Goal: Task Accomplishment & Management: Complete application form

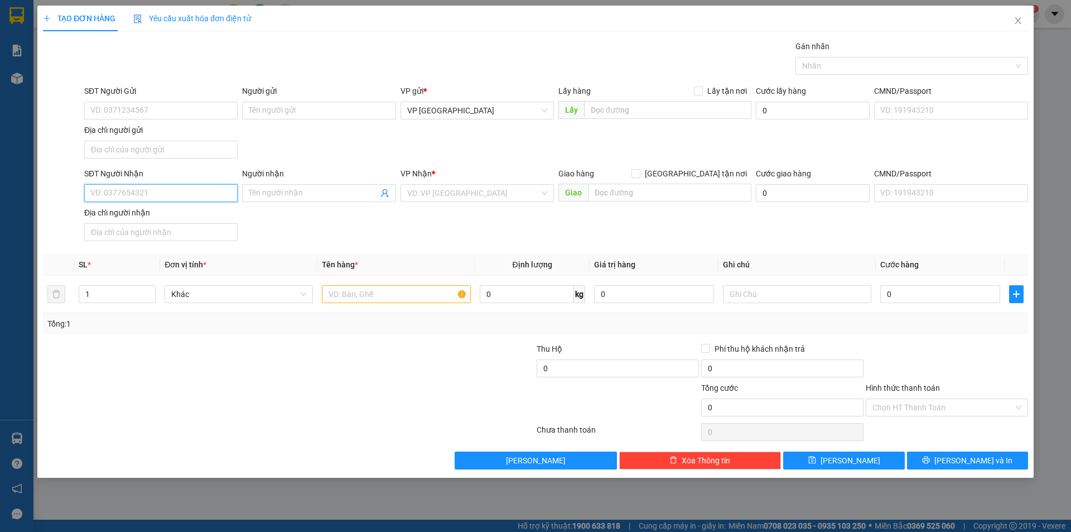
click at [199, 188] on input "SĐT Người Nhận" at bounding box center [160, 193] width 153 height 18
click at [363, 301] on input "text" at bounding box center [396, 294] width 148 height 18
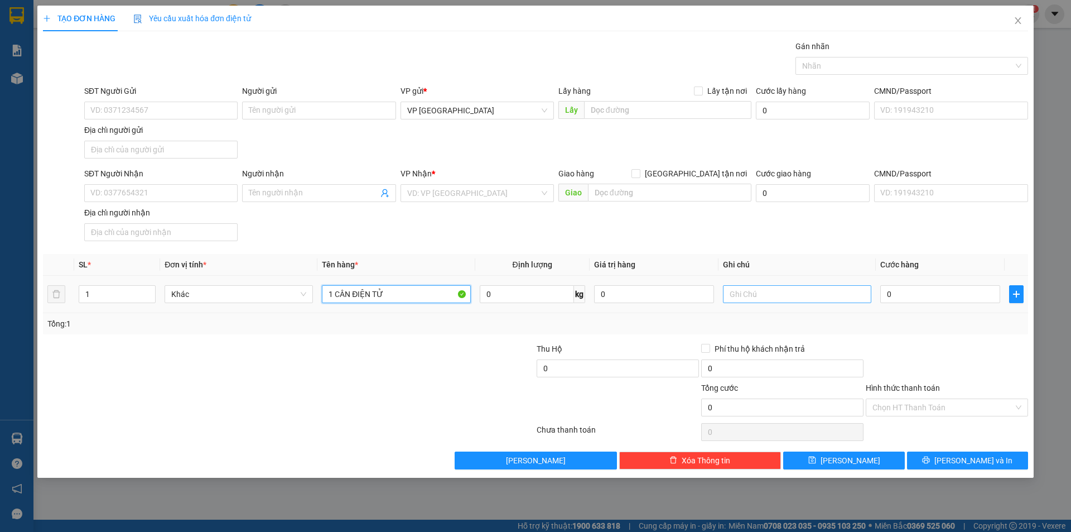
type input "1 CÂN ĐIỆN TỬ"
click at [748, 290] on input "text" at bounding box center [797, 294] width 148 height 18
type input "CC"
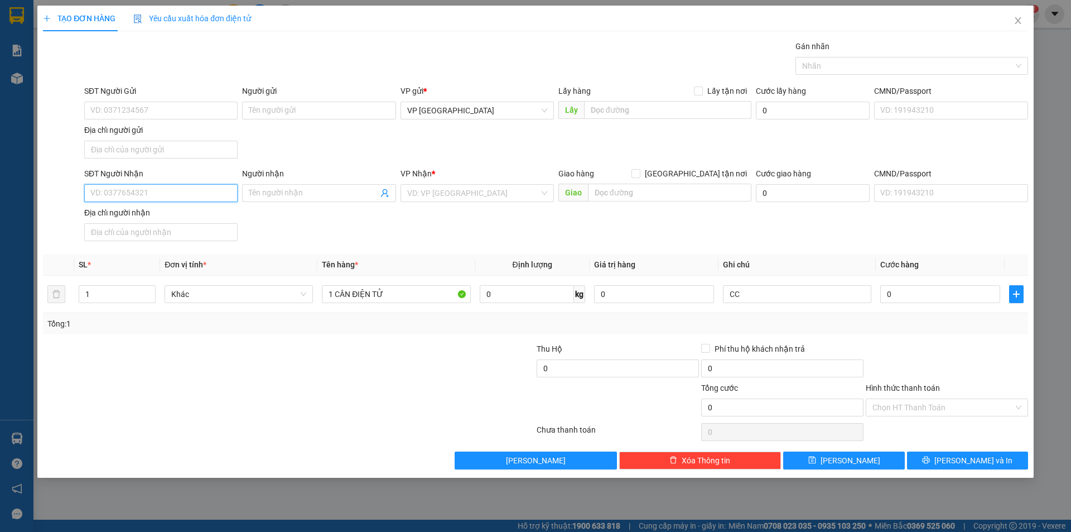
click at [194, 196] on input "SĐT Người Nhận" at bounding box center [160, 193] width 153 height 18
type input "0357518346"
click at [441, 195] on input "search" at bounding box center [473, 193] width 132 height 17
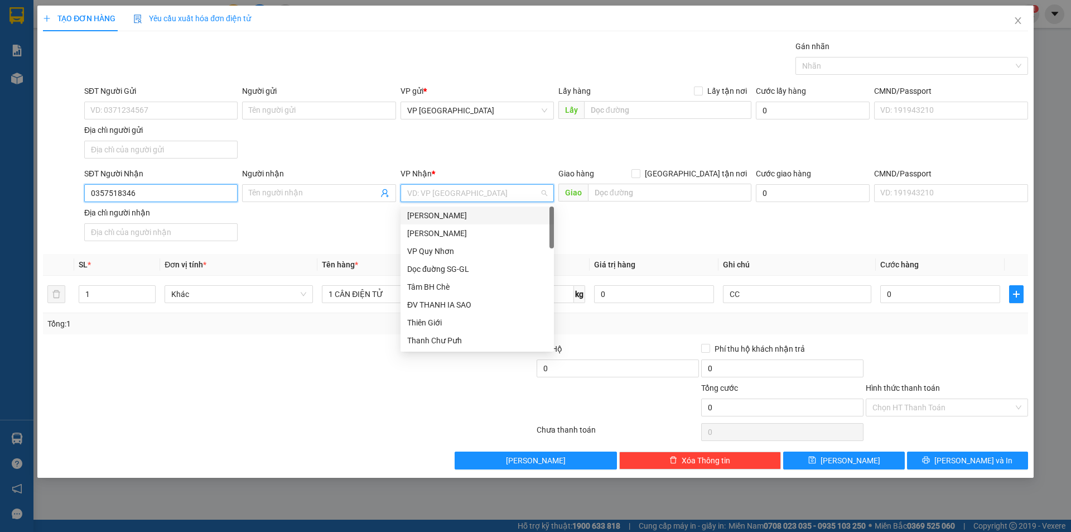
click at [107, 187] on input "0357518346" at bounding box center [160, 193] width 153 height 18
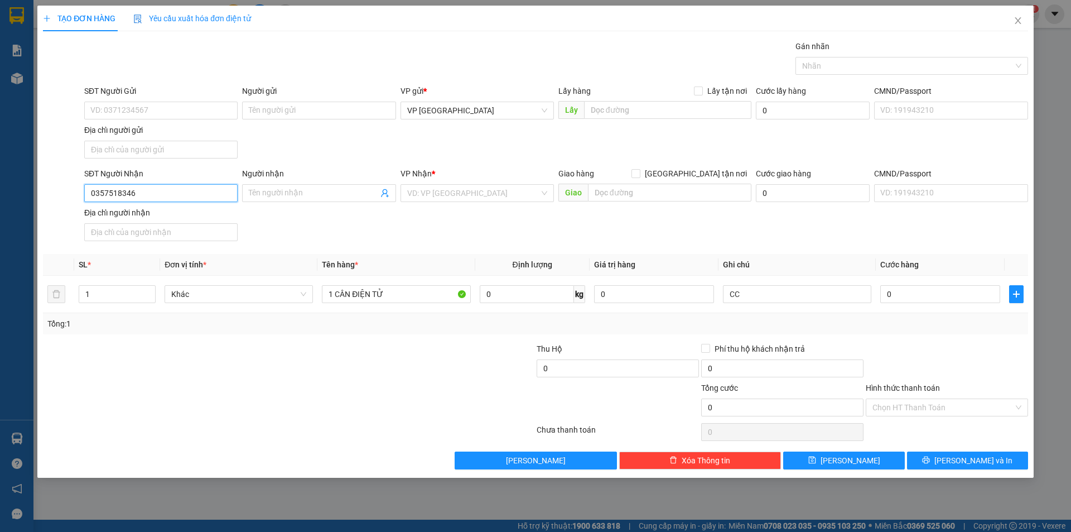
click at [115, 193] on input "0357518346" at bounding box center [160, 193] width 153 height 18
click at [465, 197] on input "search" at bounding box center [473, 193] width 132 height 17
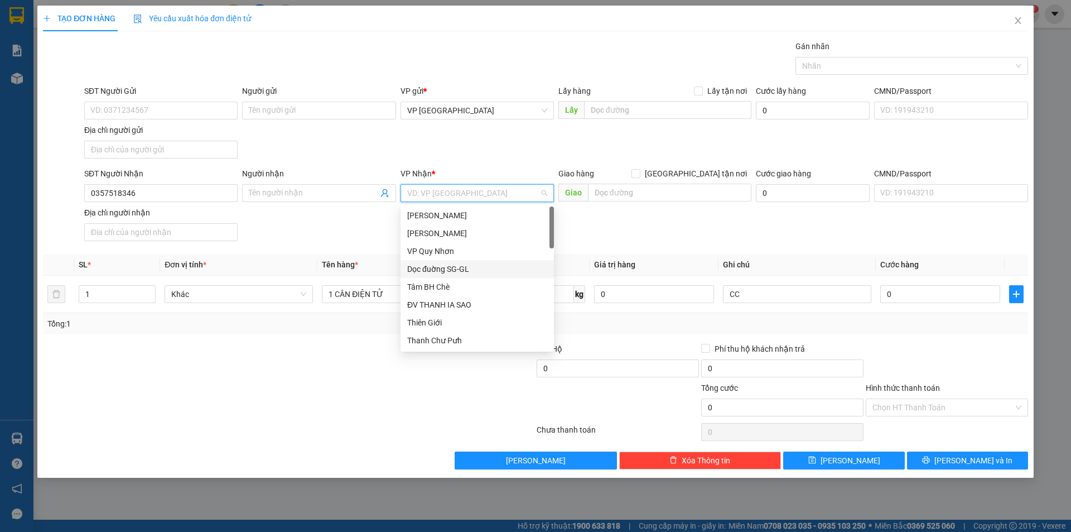
drag, startPoint x: 472, startPoint y: 266, endPoint x: 661, endPoint y: 213, distance: 196.4
click at [472, 265] on div "Dọc đuờng SG-GL" at bounding box center [477, 269] width 140 height 12
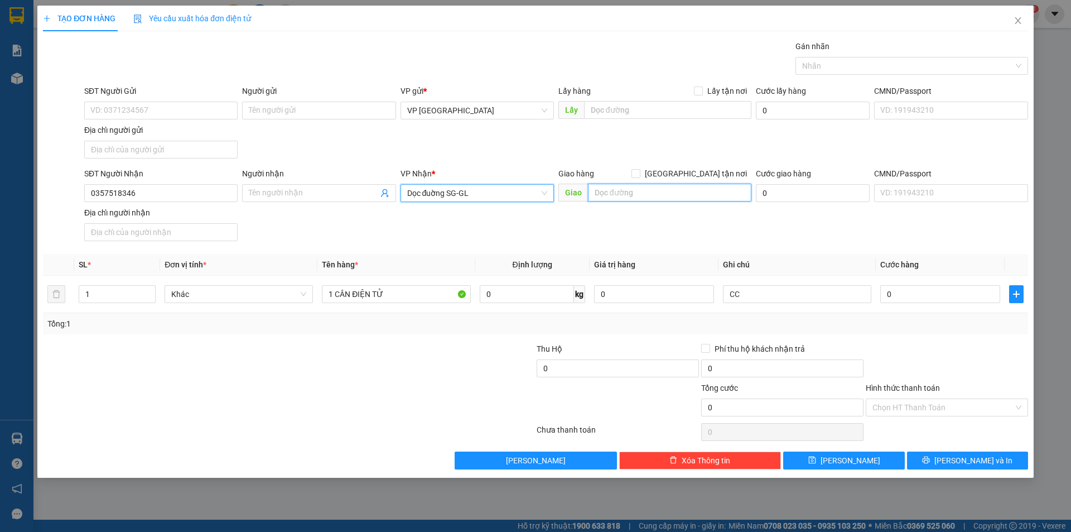
click at [656, 185] on input "text" at bounding box center [669, 192] width 163 height 18
type input "N3 [GEOGRAPHIC_DATA]"
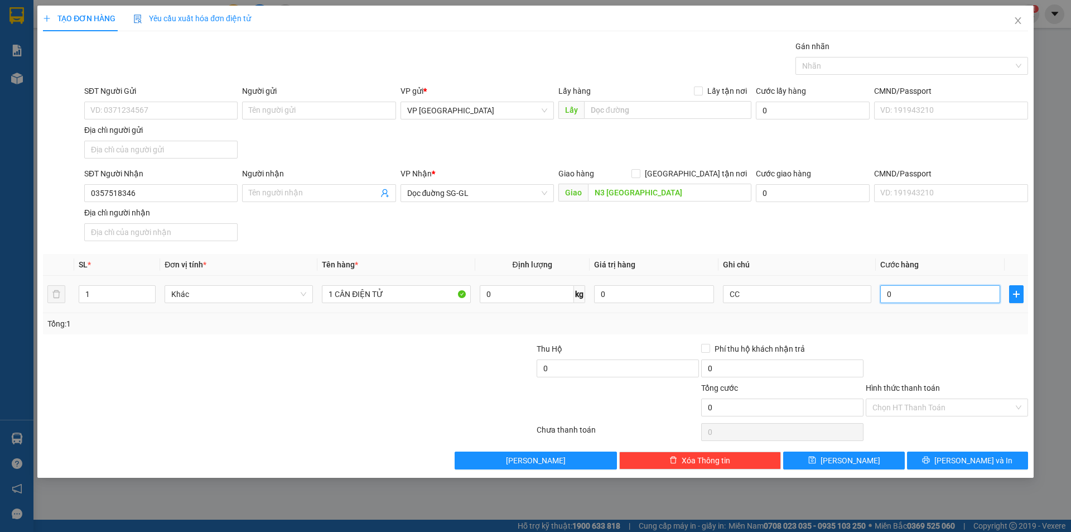
click at [898, 293] on input "0" at bounding box center [940, 294] width 120 height 18
type input "1"
type input "10"
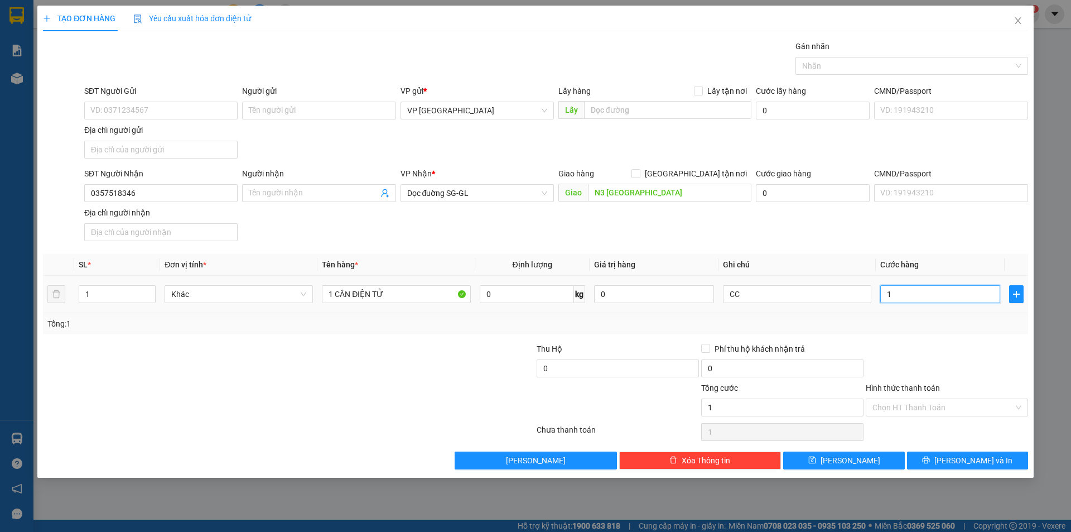
type input "10"
type input "100"
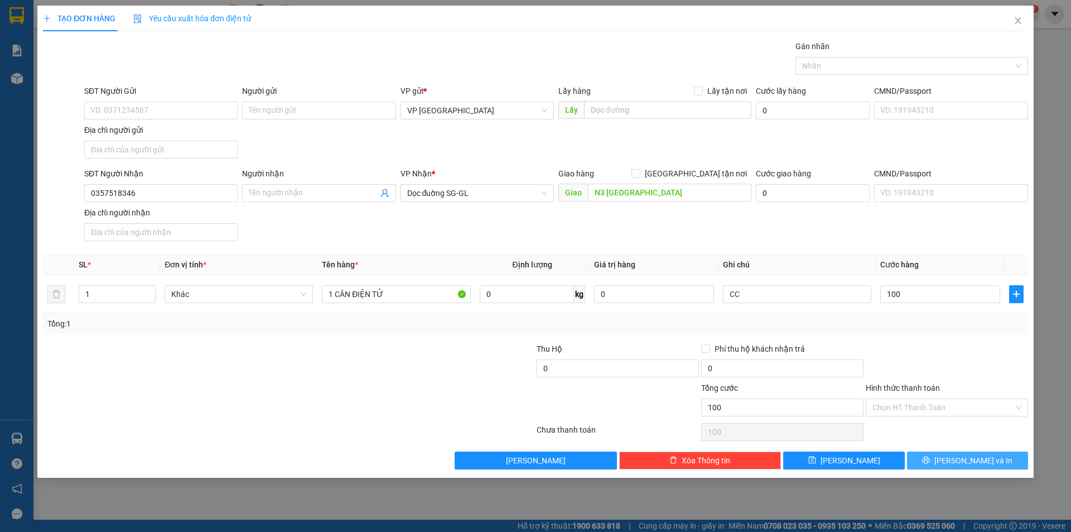
type input "100.000"
click at [928, 461] on button "[PERSON_NAME] và In" at bounding box center [967, 460] width 121 height 18
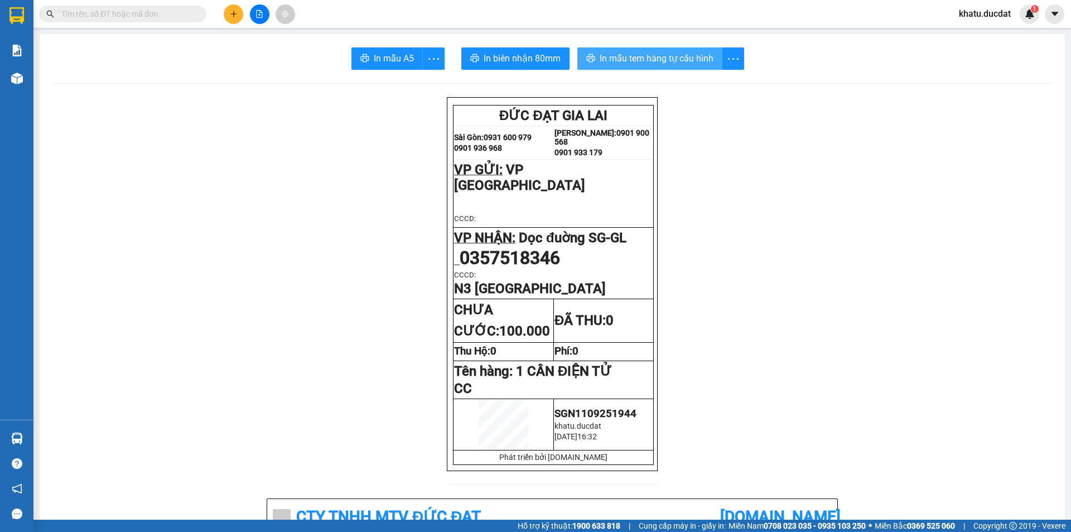
click at [637, 52] on span "In mẫu tem hàng tự cấu hình" at bounding box center [657, 58] width 114 height 14
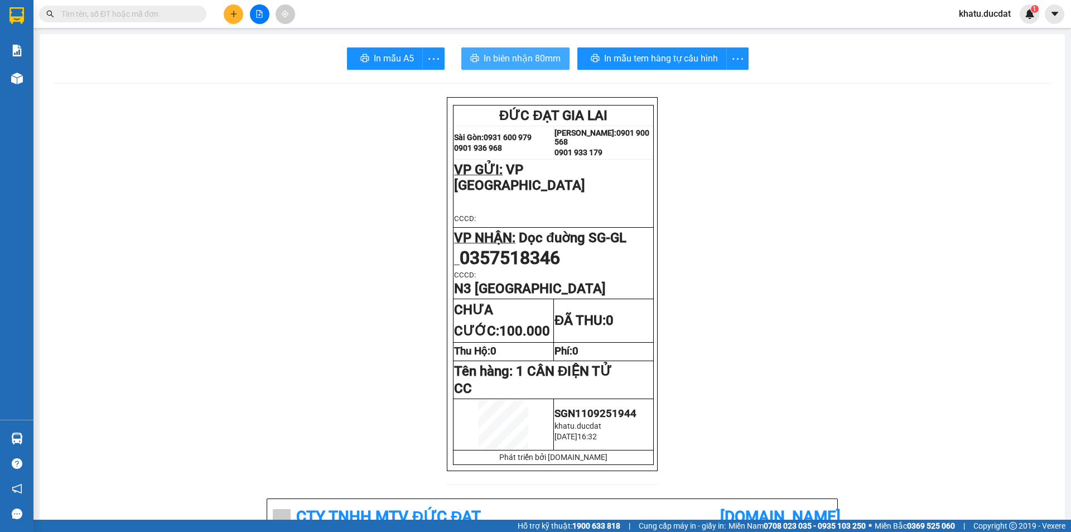
click at [533, 57] on span "In biên nhận 80mm" at bounding box center [522, 58] width 77 height 14
